Goal: Task Accomplishment & Management: Use online tool/utility

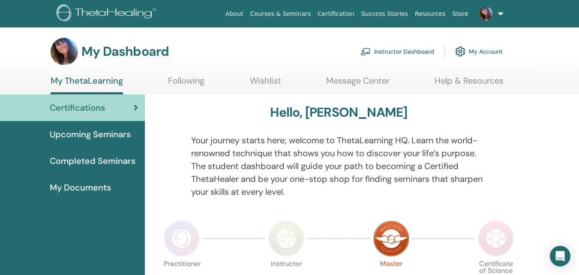
click at [400, 49] on link "Instructor Dashboard" at bounding box center [398, 51] width 74 height 19
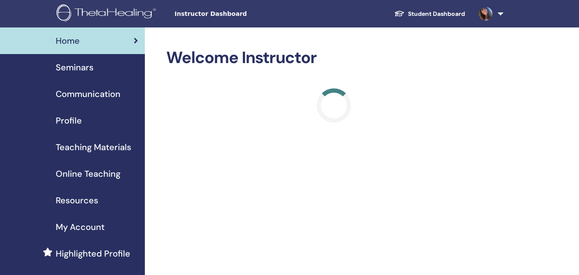
click at [78, 67] on span "Seminars" at bounding box center [75, 67] width 38 height 13
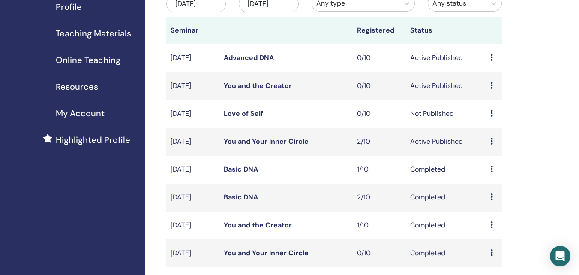
scroll to position [129, 0]
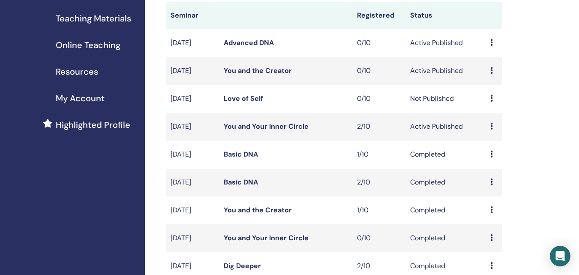
click at [490, 129] on icon at bounding box center [491, 126] width 3 height 7
click at [490, 168] on link "Attendees" at bounding box center [491, 168] width 33 height 9
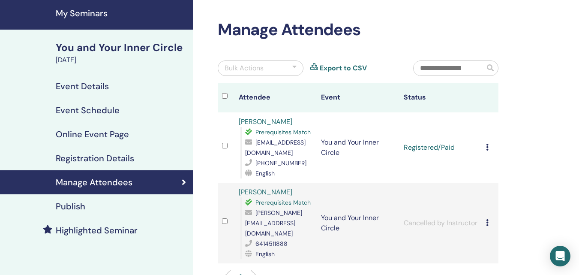
scroll to position [43, 0]
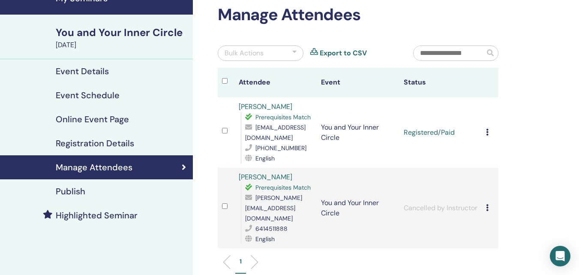
click at [486, 134] on td "Cancel Registration Do not auto-certify Mark as Paid Mark as Unpaid Mark as Abs…" at bounding box center [490, 132] width 17 height 70
click at [485, 132] on td "Cancel Registration Do not auto-certify Mark as Paid Mark as Unpaid Mark as Abs…" at bounding box center [490, 132] width 17 height 70
click at [487, 132] on icon at bounding box center [487, 132] width 3 height 7
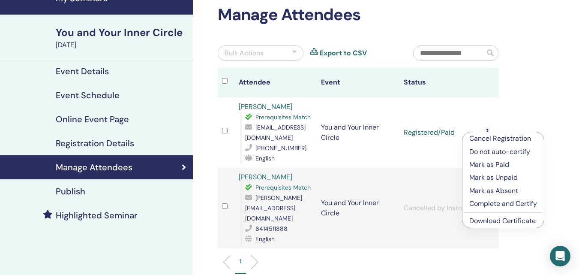
click at [487, 202] on p "Complete and Certify" at bounding box center [503, 203] width 68 height 10
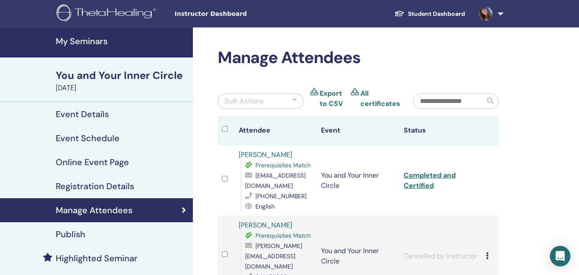
click at [90, 43] on h4 "My Seminars" at bounding box center [122, 41] width 132 height 10
